Goal: Task Accomplishment & Management: Manage account settings

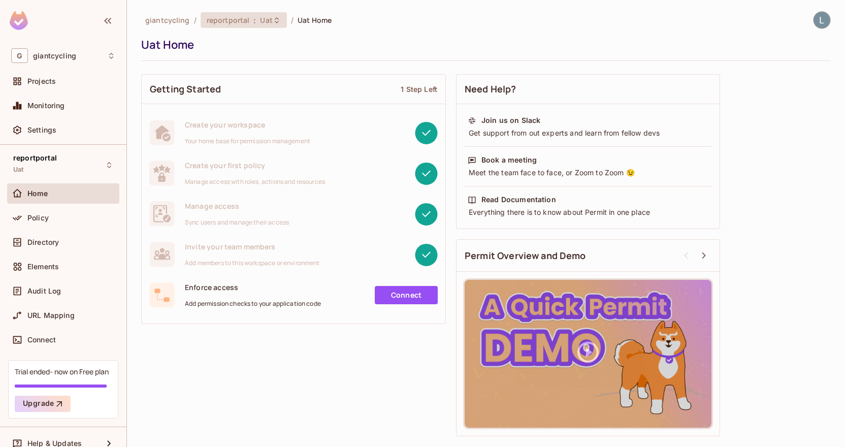
click at [230, 22] on span "reportportal" at bounding box center [228, 20] width 43 height 10
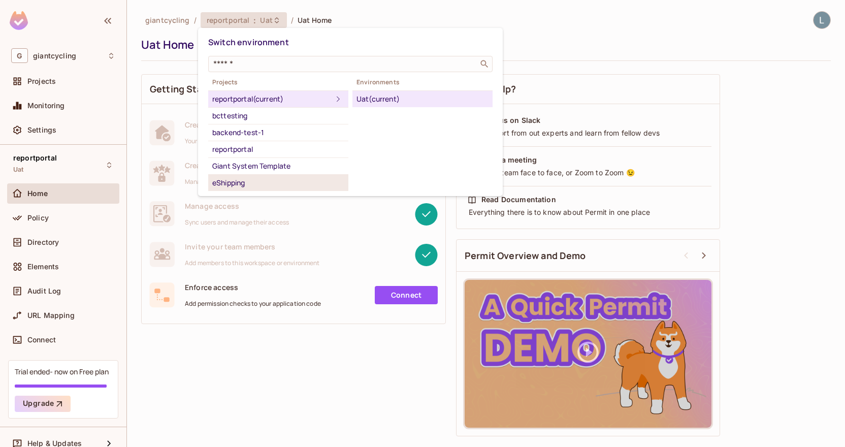
click at [249, 184] on div "eShipping" at bounding box center [278, 183] width 132 height 12
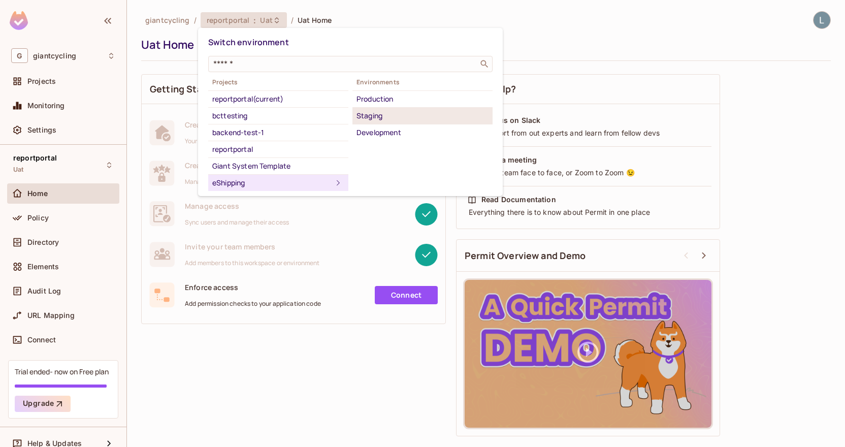
click at [389, 110] on div "Staging" at bounding box center [423, 116] width 132 height 12
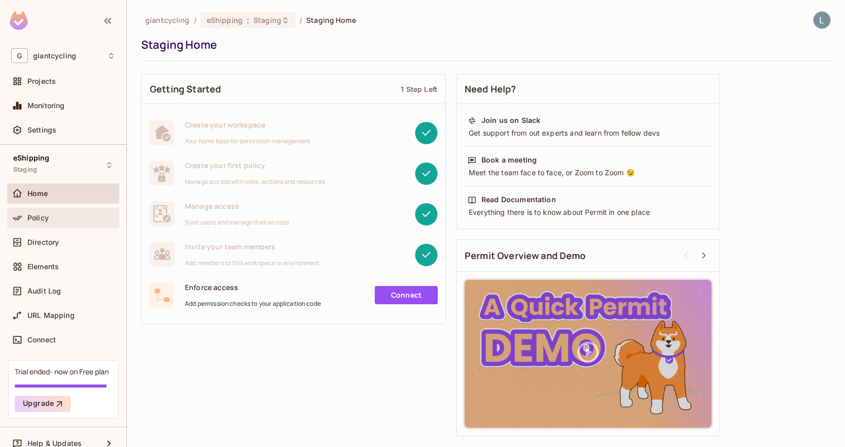
click at [40, 209] on div "Policy" at bounding box center [63, 218] width 112 height 20
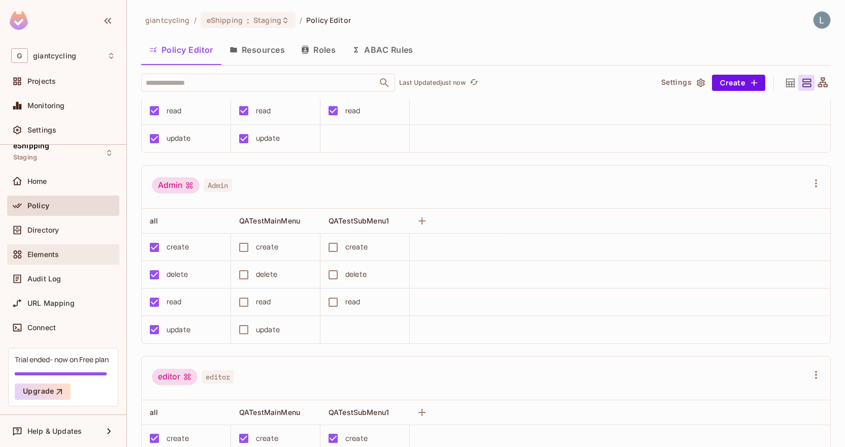
scroll to position [12, 0]
click at [63, 298] on div "URL Mapping" at bounding box center [63, 303] width 104 height 12
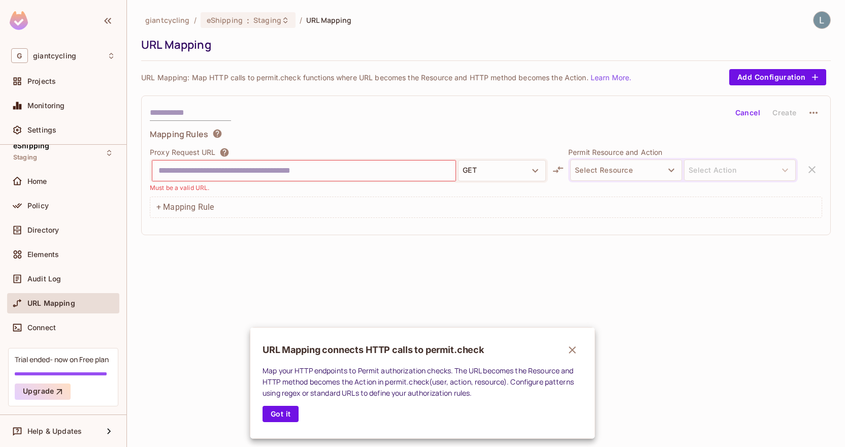
click at [64, 276] on div at bounding box center [422, 223] width 845 height 447
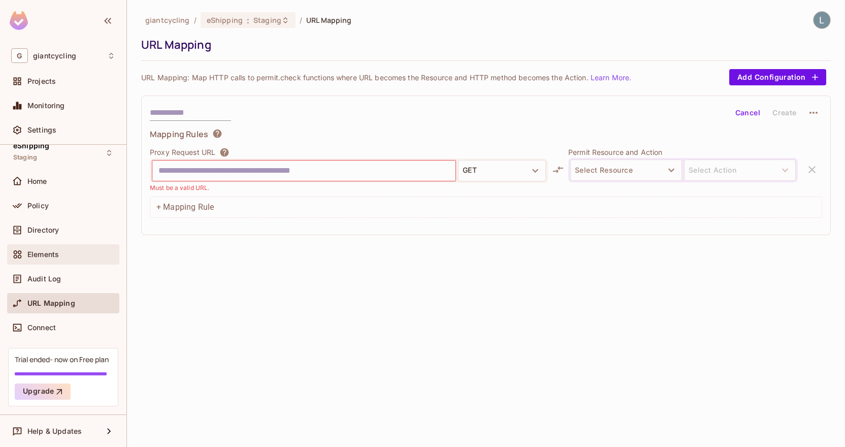
click at [53, 251] on span "Elements" at bounding box center [42, 254] width 31 height 8
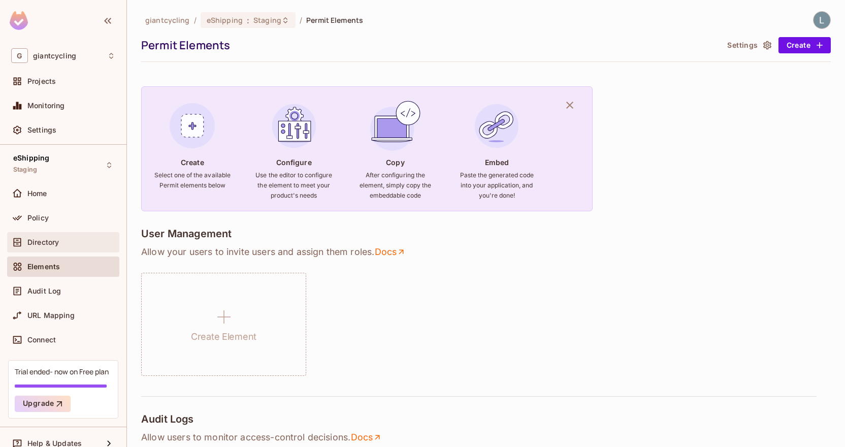
click at [58, 244] on span "Directory" at bounding box center [42, 242] width 31 height 8
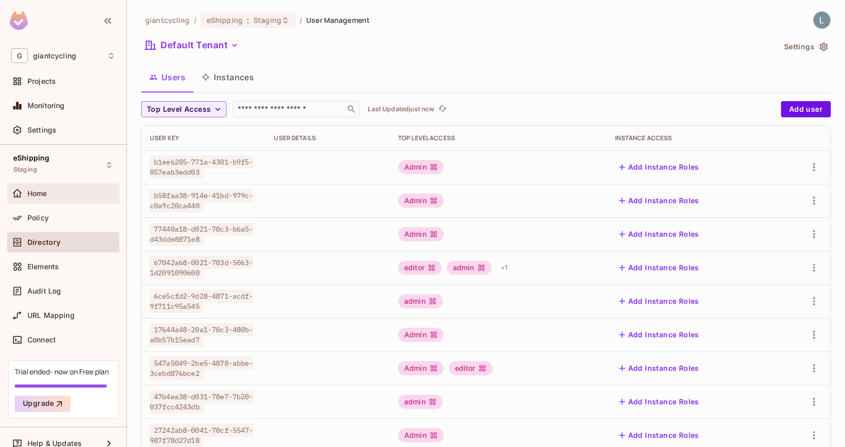
click at [45, 197] on span "Home" at bounding box center [37, 193] width 20 height 8
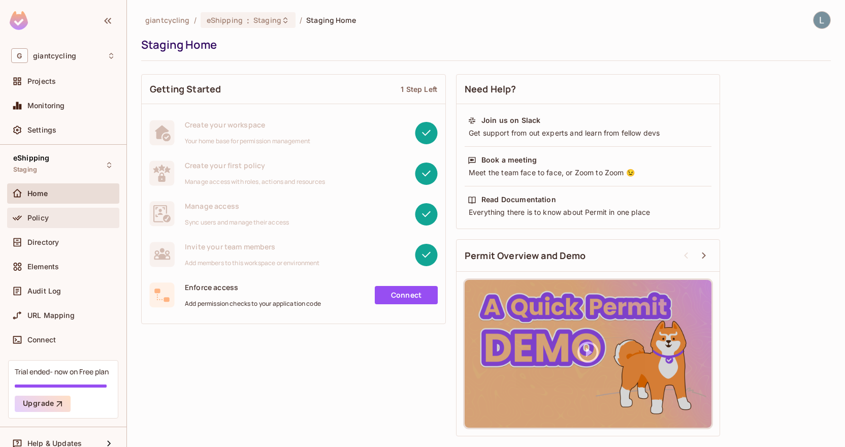
click at [59, 212] on div "Policy" at bounding box center [63, 218] width 104 height 12
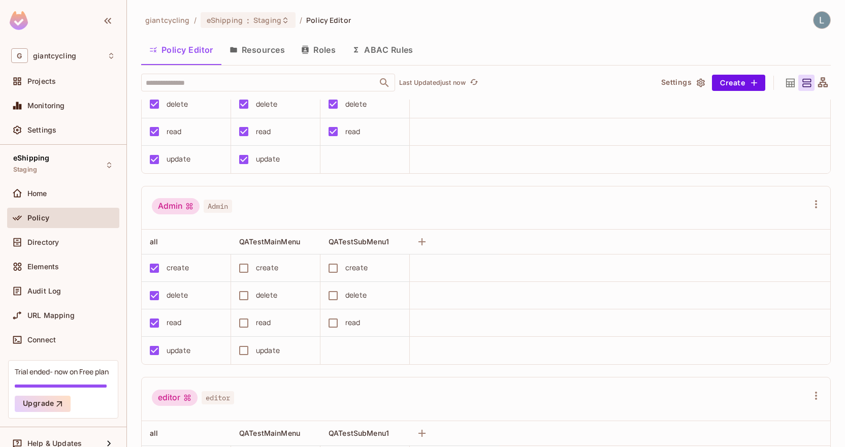
scroll to position [163, 0]
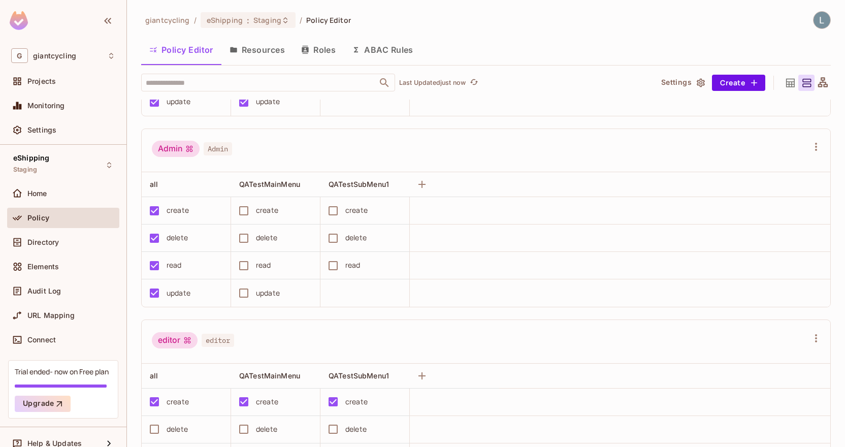
click at [247, 58] on button "Resources" at bounding box center [258, 49] width 72 height 25
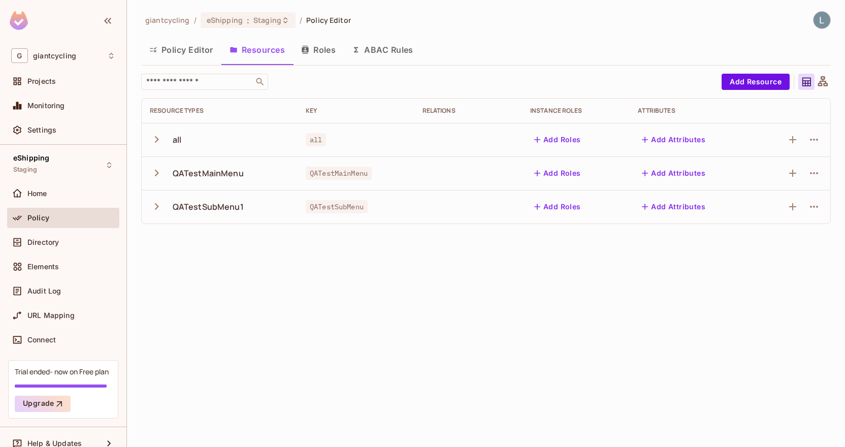
click at [318, 45] on button "Roles" at bounding box center [318, 49] width 51 height 25
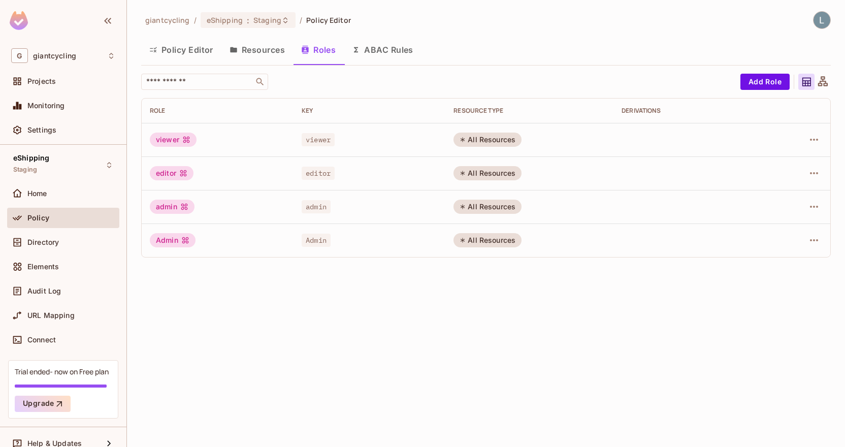
click at [483, 242] on div "All Resources" at bounding box center [488, 240] width 68 height 14
click at [280, 48] on button "Resources" at bounding box center [258, 49] width 72 height 25
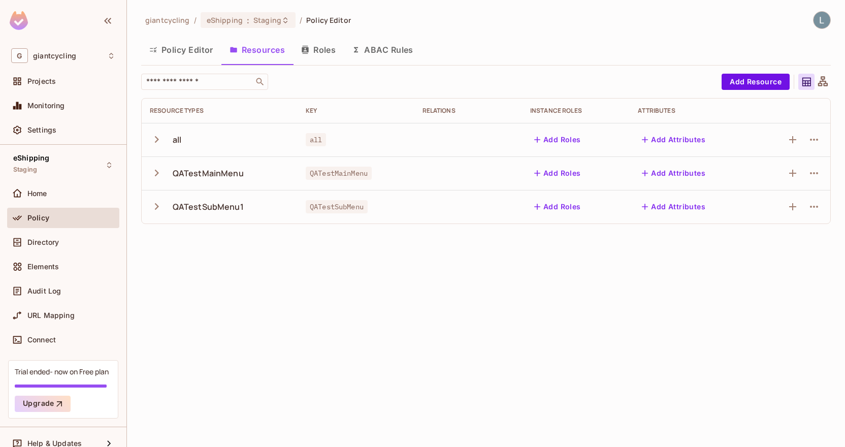
click at [182, 210] on div "QATestSubMenu1" at bounding box center [208, 206] width 71 height 11
click at [156, 207] on icon "button" at bounding box center [157, 207] width 14 height 14
click at [157, 208] on icon "button" at bounding box center [156, 207] width 7 height 4
click at [155, 184] on td "QATestMainMenu" at bounding box center [220, 173] width 156 height 34
click at [153, 173] on icon "button" at bounding box center [157, 173] width 14 height 14
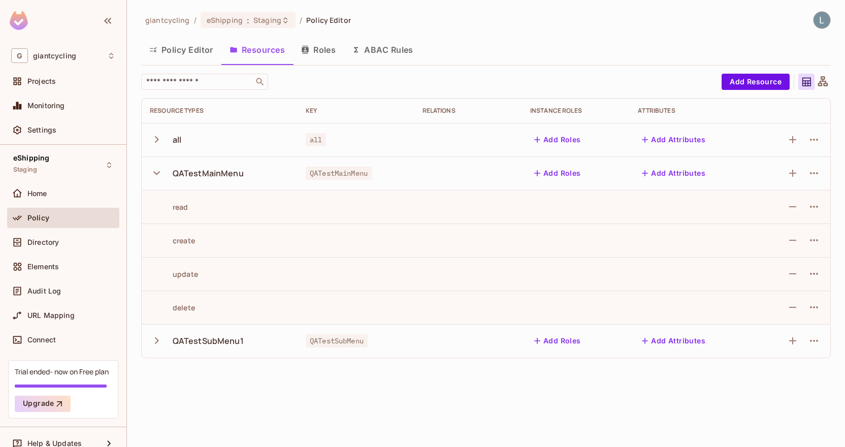
click at [165, 166] on button "button" at bounding box center [159, 173] width 18 height 22
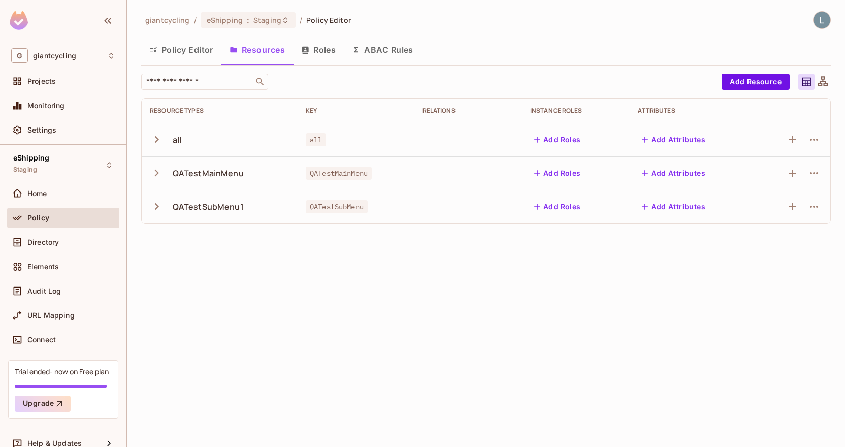
click at [161, 150] on button "button" at bounding box center [159, 140] width 18 height 22
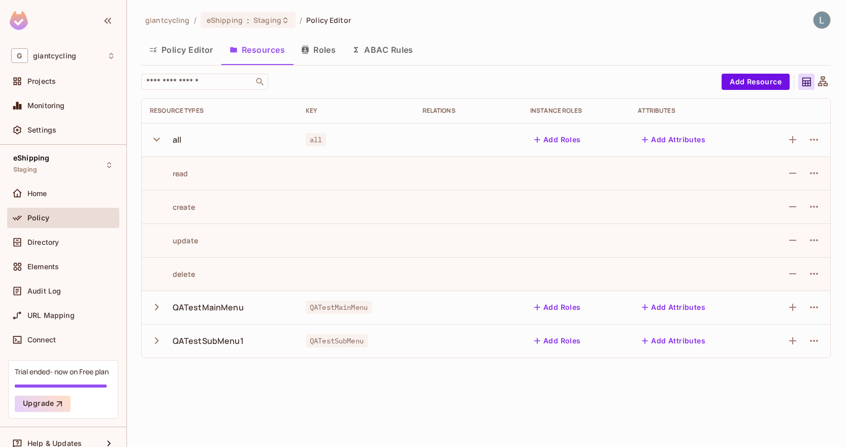
click at [161, 150] on button "button" at bounding box center [159, 140] width 18 height 22
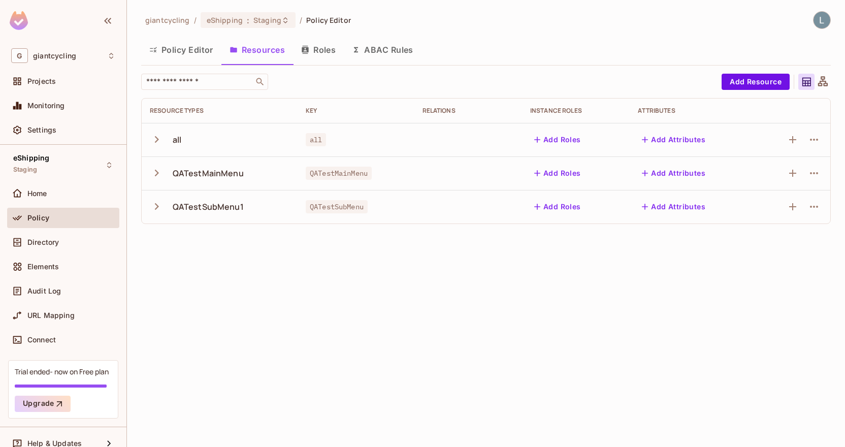
click at [163, 184] on div "QATestMainMenu" at bounding box center [220, 173] width 140 height 21
click at [161, 176] on icon "button" at bounding box center [157, 173] width 14 height 14
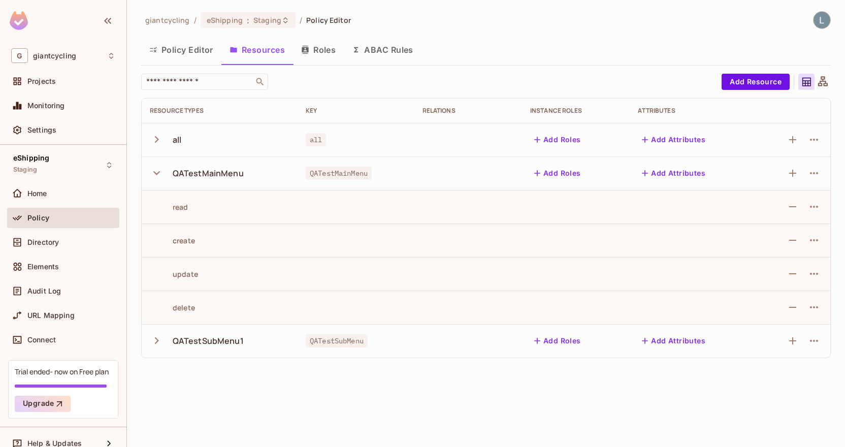
click at [201, 204] on div "read" at bounding box center [220, 207] width 140 height 10
click at [180, 212] on td "read" at bounding box center [220, 207] width 156 height 34
click at [150, 174] on icon "button" at bounding box center [157, 173] width 14 height 14
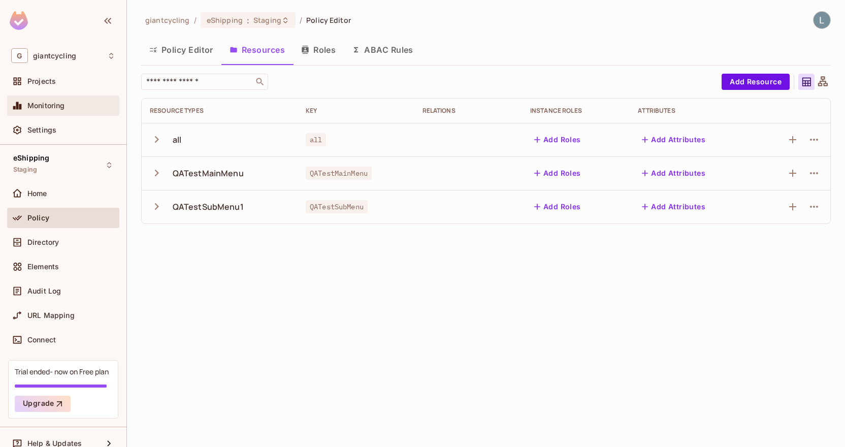
click at [47, 108] on span "Monitoring" at bounding box center [46, 106] width 38 height 8
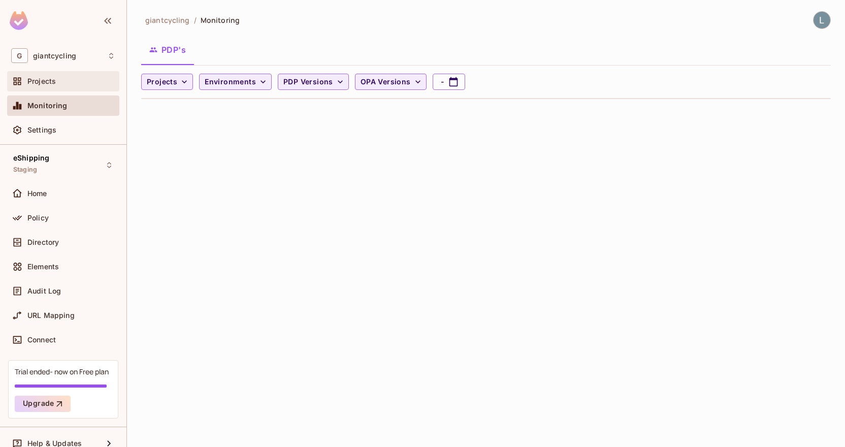
click at [51, 80] on span "Projects" at bounding box center [41, 81] width 28 height 8
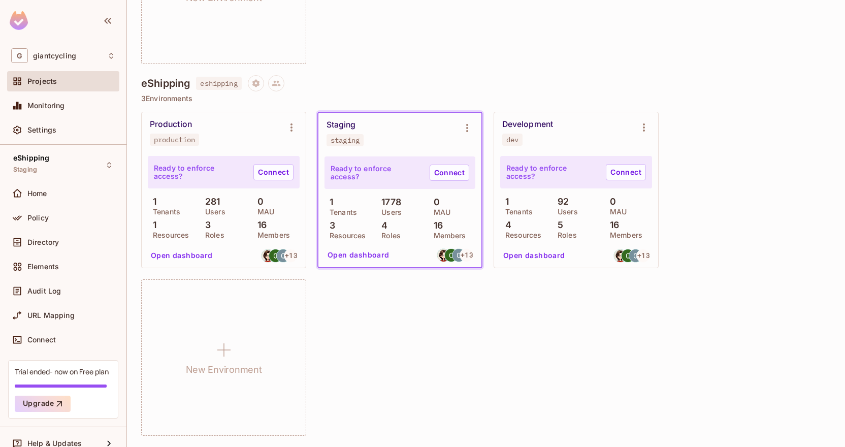
scroll to position [1215, 0]
click at [365, 256] on button "Open dashboard" at bounding box center [359, 255] width 70 height 16
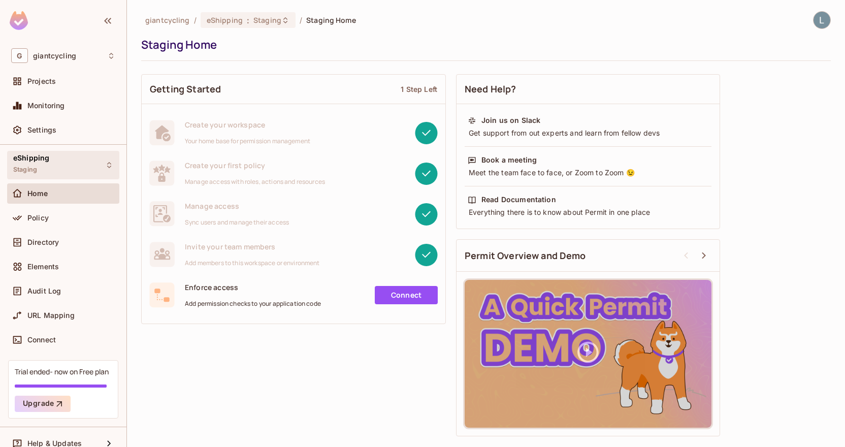
click at [59, 166] on div "eShipping Staging" at bounding box center [63, 165] width 112 height 28
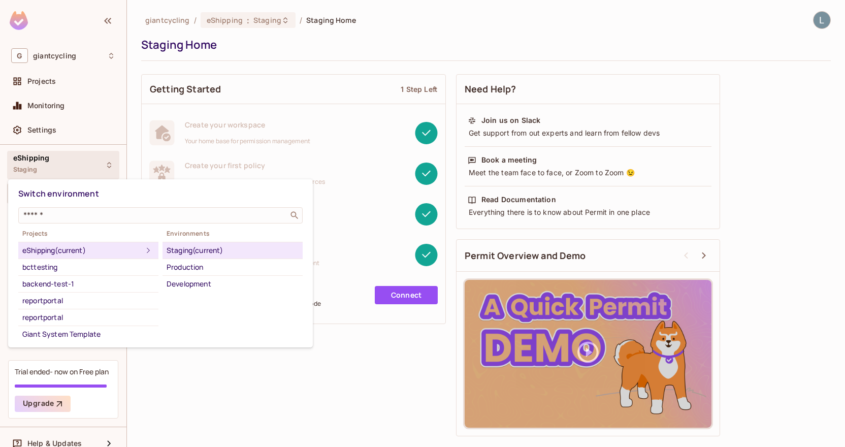
click at [60, 169] on div at bounding box center [422, 223] width 845 height 447
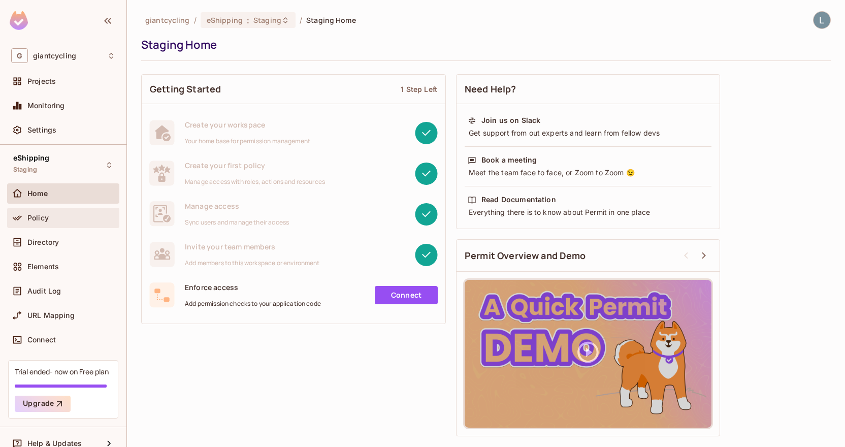
click at [57, 218] on div "Policy" at bounding box center [71, 218] width 88 height 8
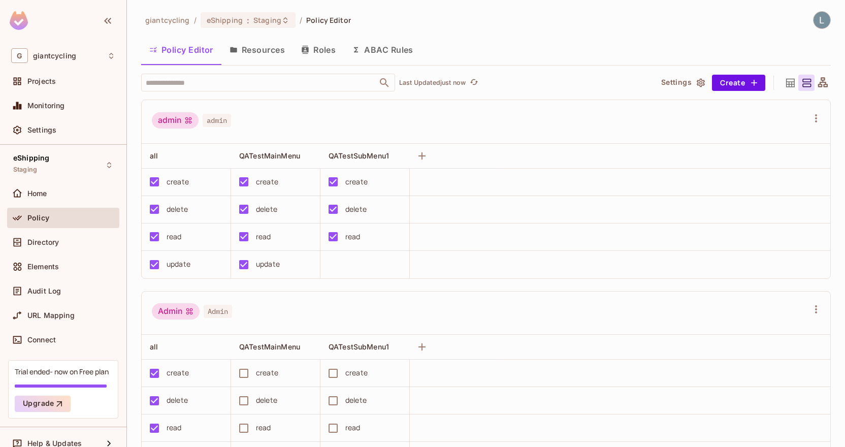
click at [179, 120] on div "admin" at bounding box center [175, 120] width 47 height 16
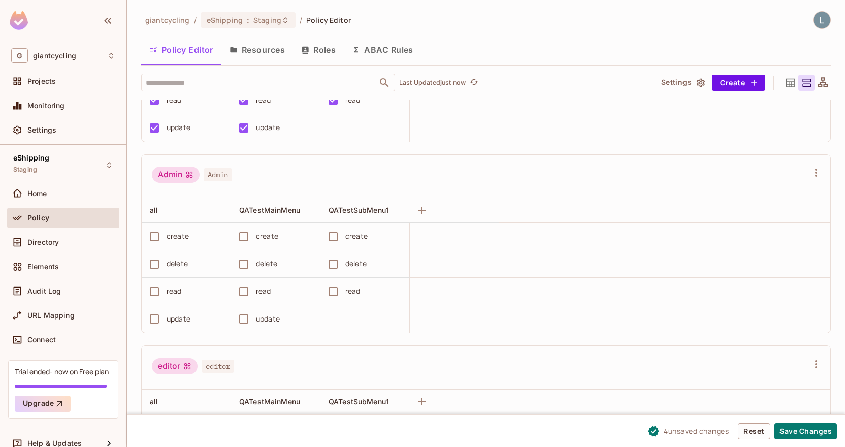
scroll to position [141, 0]
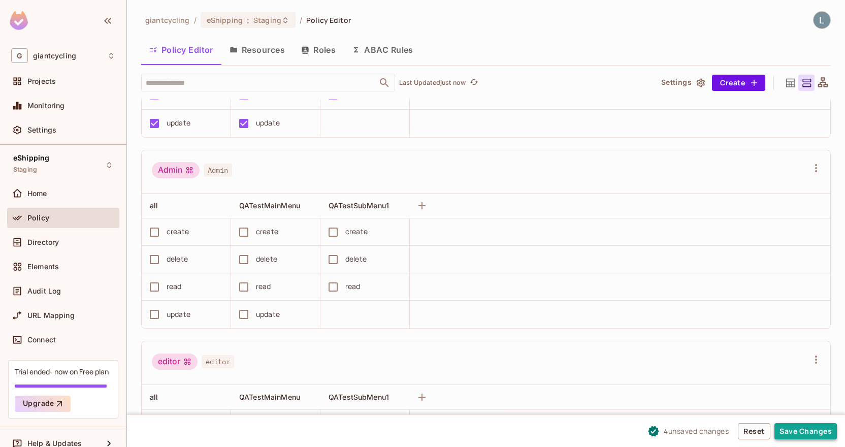
click at [792, 427] on button "Save Changes" at bounding box center [806, 431] width 62 height 16
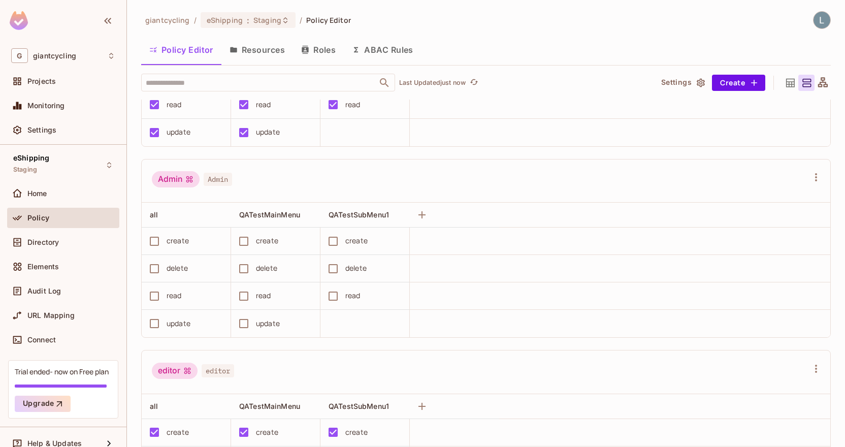
scroll to position [130, 0]
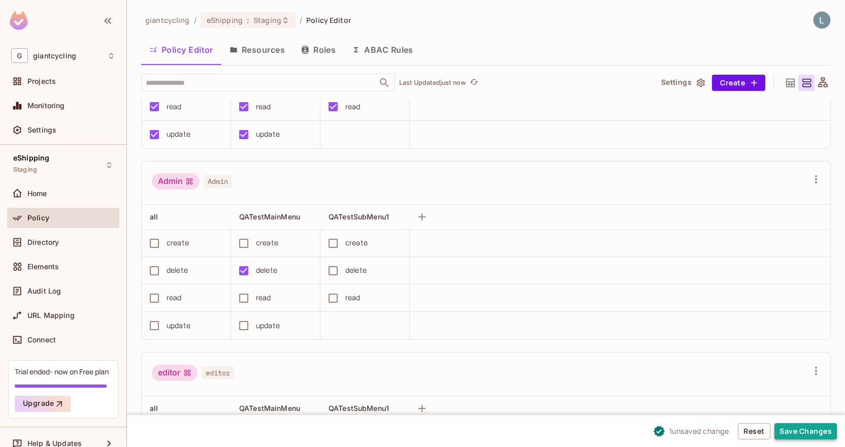
click at [817, 431] on button "Save Changes" at bounding box center [806, 431] width 62 height 16
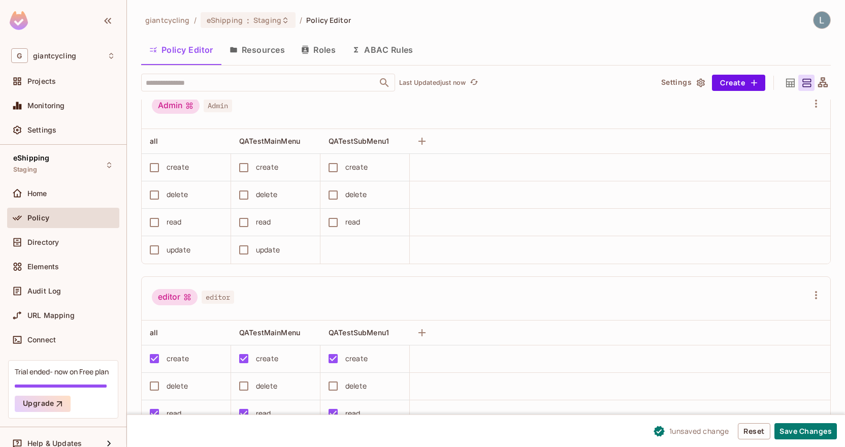
scroll to position [194, 0]
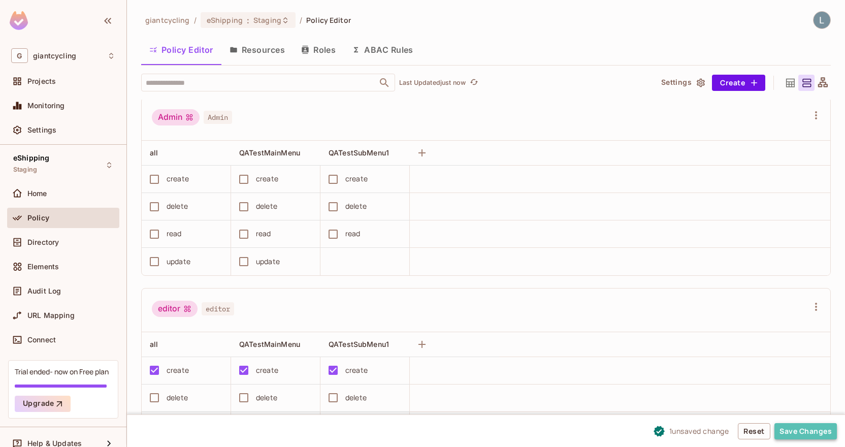
click at [797, 429] on button "Save Changes" at bounding box center [806, 431] width 62 height 16
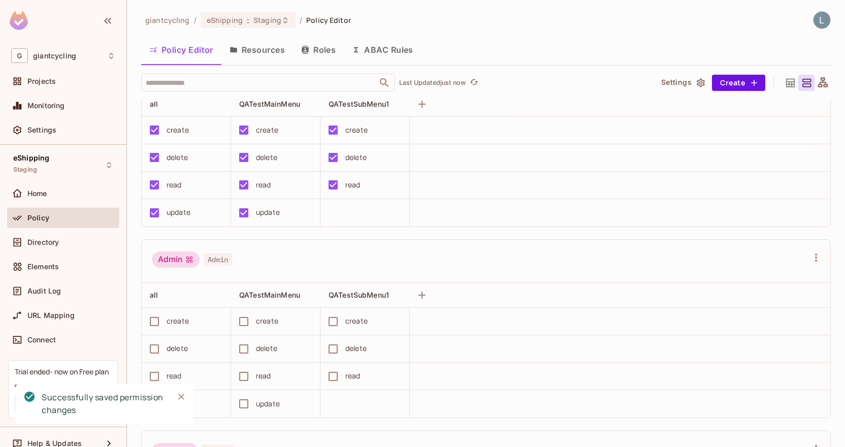
scroll to position [41, 0]
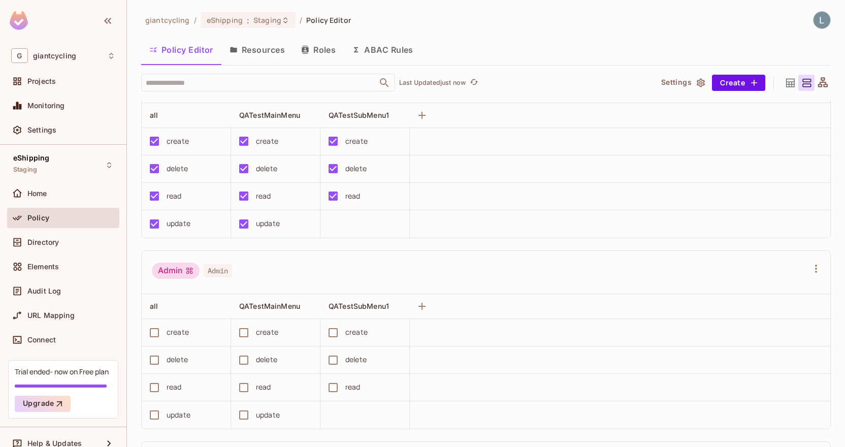
click at [183, 331] on div "create" at bounding box center [178, 332] width 22 height 11
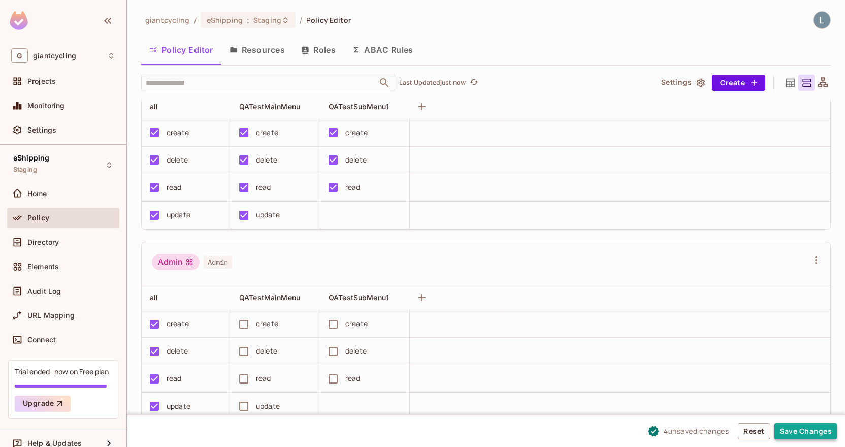
click at [824, 427] on button "Save Changes" at bounding box center [806, 431] width 62 height 16
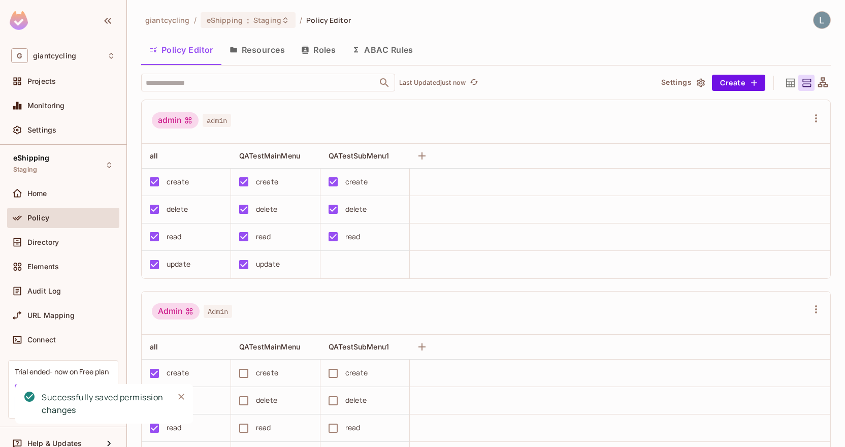
scroll to position [0, 0]
click at [256, 29] on div "giantcycling / eShipping : Staging / Policy Editor Policy Editor Resources Role…" at bounding box center [486, 229] width 690 height 436
click at [257, 24] on span "Staging" at bounding box center [268, 20] width 28 height 10
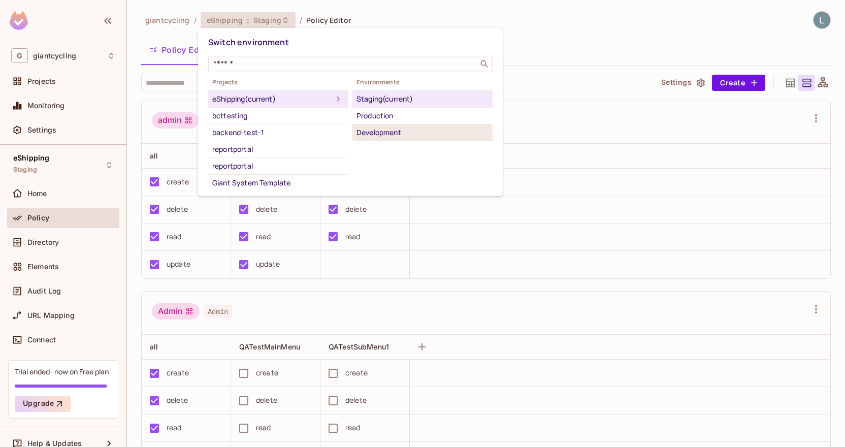
click at [390, 131] on div "Development" at bounding box center [423, 133] width 132 height 12
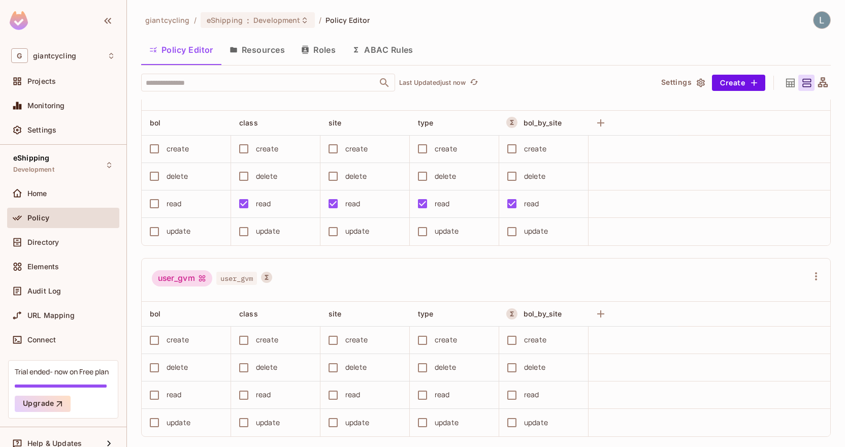
scroll to position [798, 0]
click at [260, 19] on span "Development" at bounding box center [277, 20] width 47 height 10
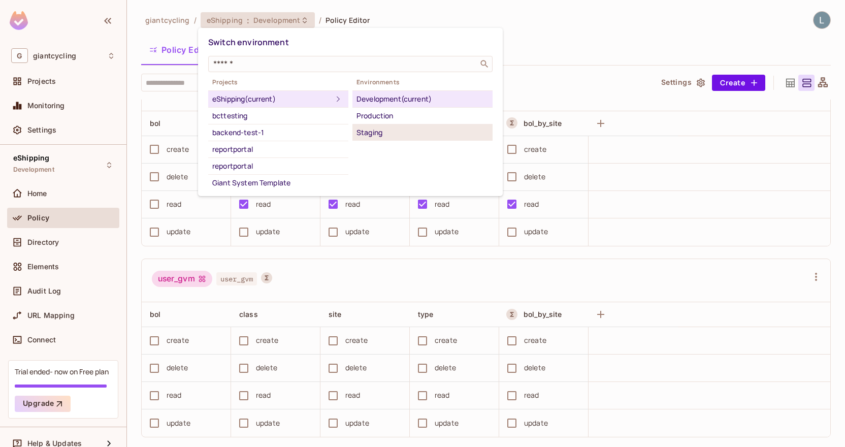
click at [379, 134] on div "Staging" at bounding box center [423, 133] width 132 height 12
